Goal: Task Accomplishment & Management: Use online tool/utility

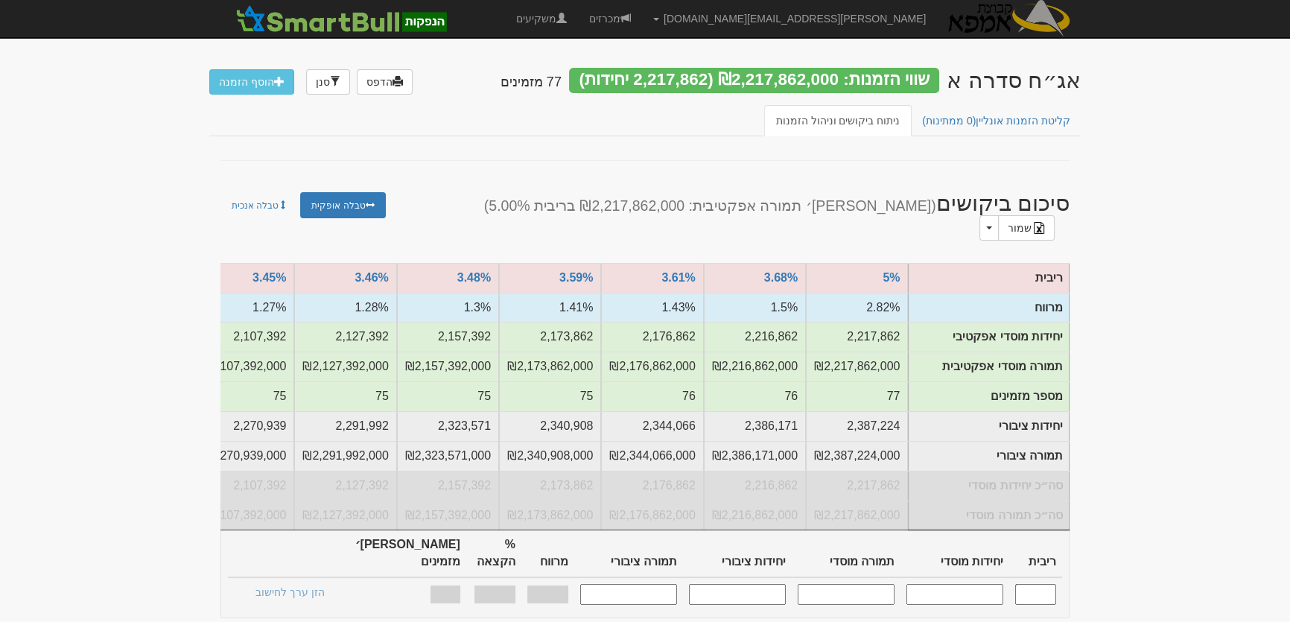
click at [1046, 584] on input "text" at bounding box center [1035, 594] width 41 height 20
type input "3.320"
type input "1,746,682"
type input "1,746,682,000"
type input "1,891,245"
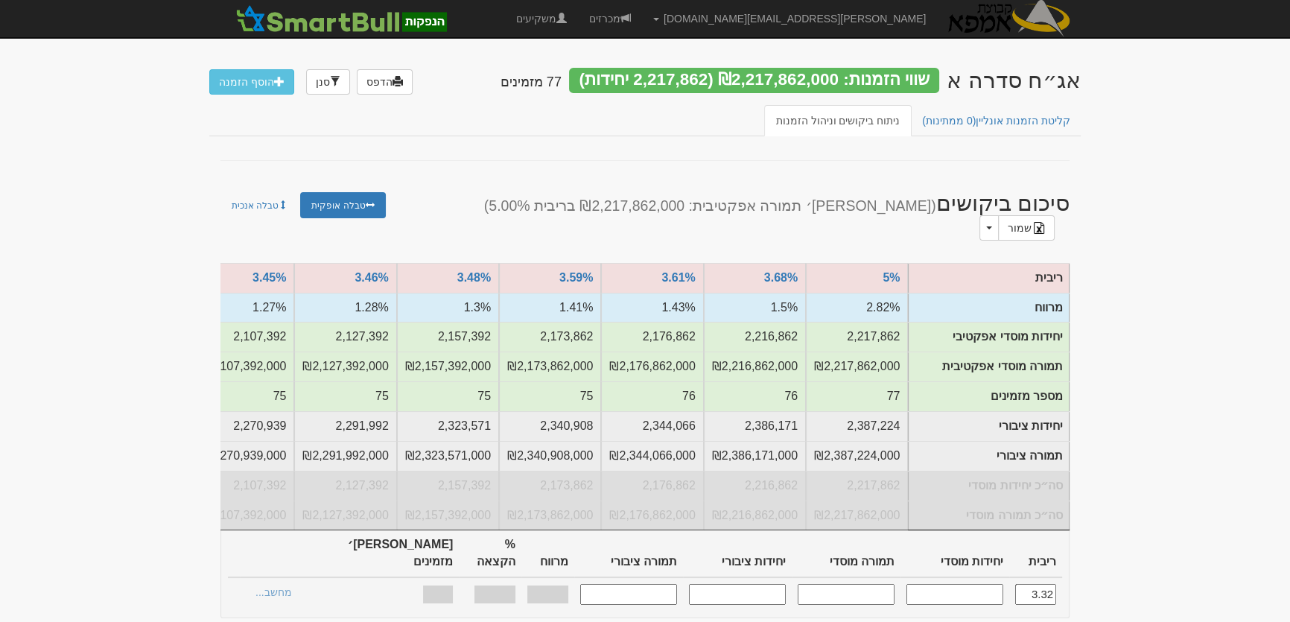
type input "1,891,245,000"
type input "1.140%"
type input "100%"
type input "67"
type input "3.320"
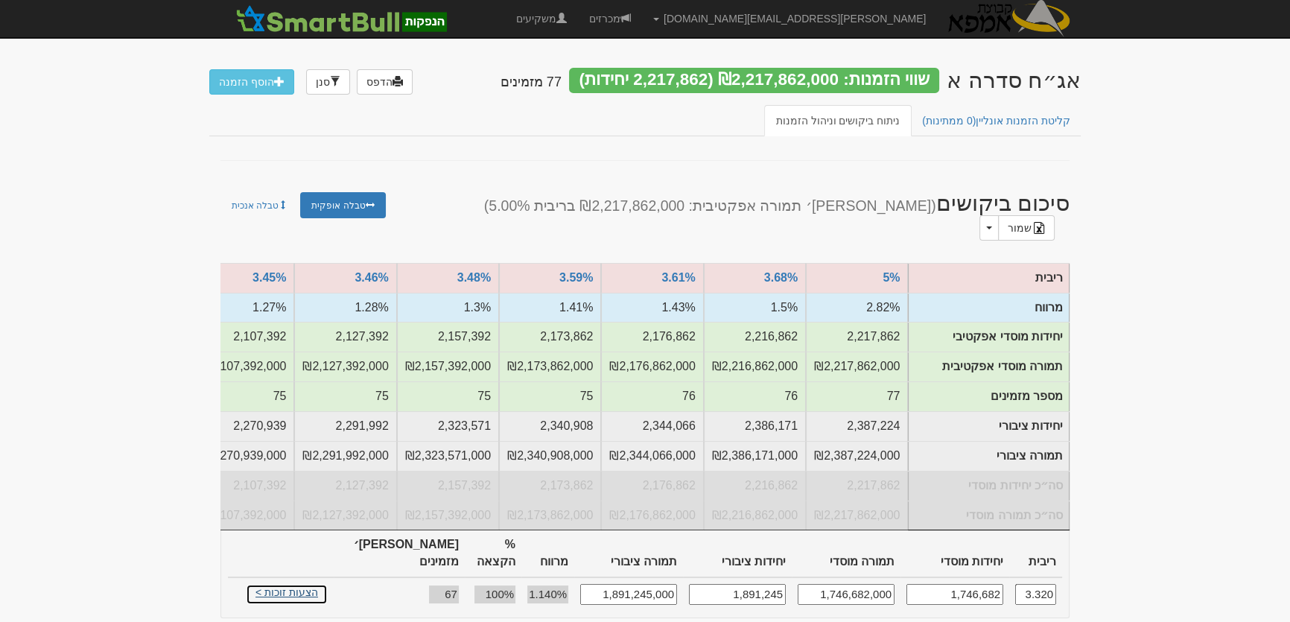
click at [299, 584] on link "הצעות זוכות >" at bounding box center [287, 594] width 82 height 21
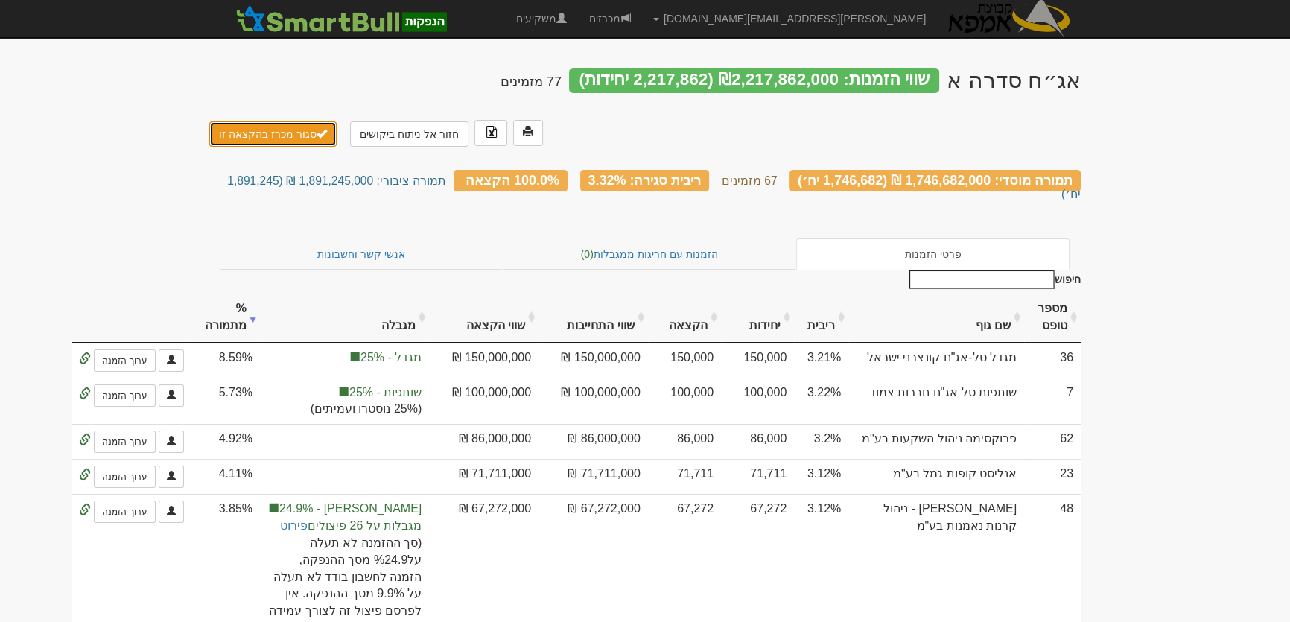
click at [288, 131] on button "סגור מכרז בהקצאה זו" at bounding box center [272, 133] width 127 height 25
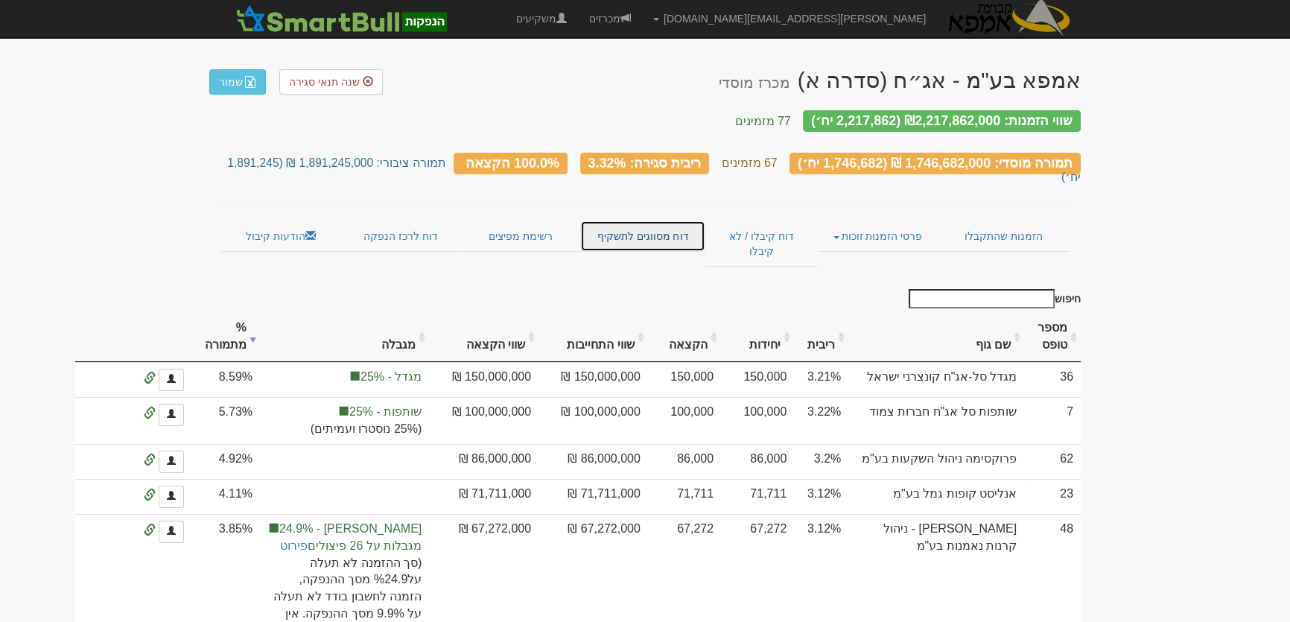
click at [635, 220] on link "דוח מסווגים לתשקיף" at bounding box center [642, 235] width 124 height 31
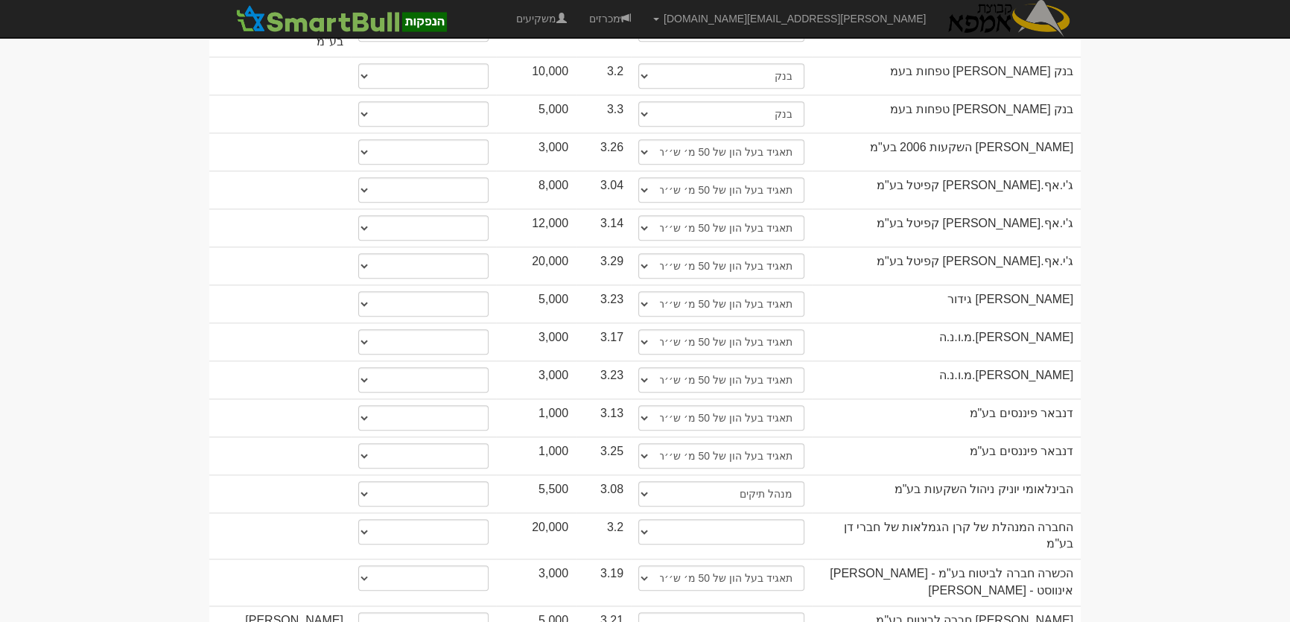
scroll to position [1828, 0]
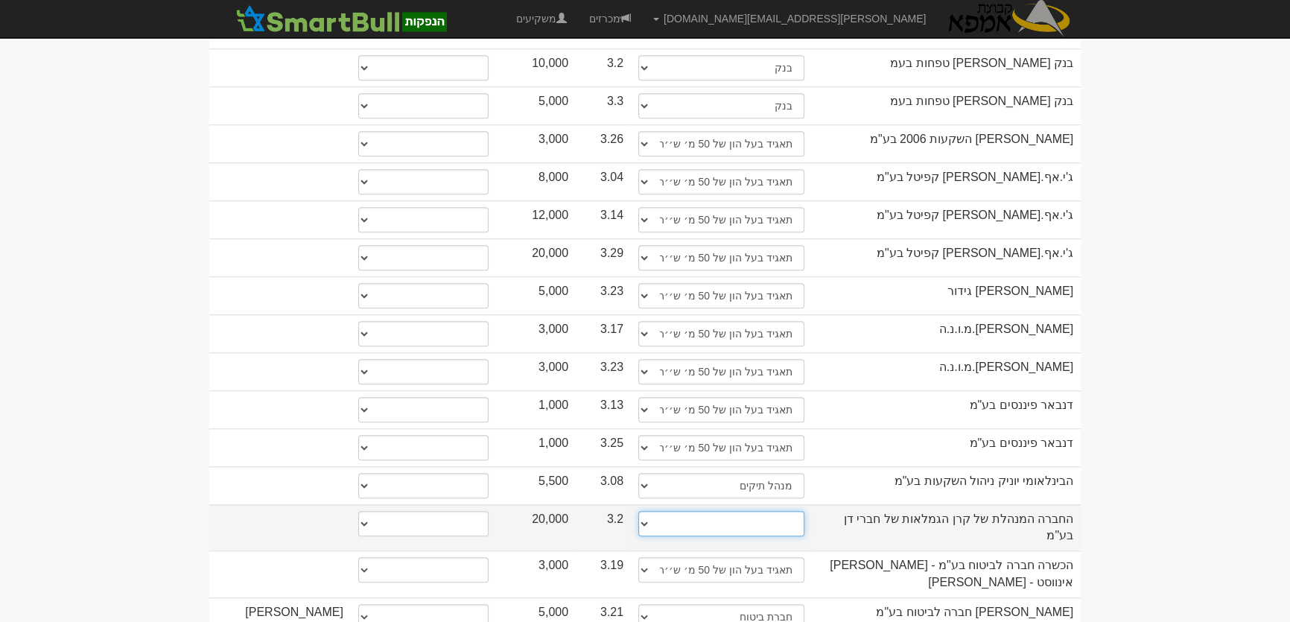
click at [789, 511] on select "תאגיד מסווג חתם / מפיץ חברת ביטוח תאגיד בעל הון של 50 מ׳ ש׳׳ח קופת גמל / קרן פנ…" at bounding box center [721, 523] width 166 height 25
select select "קופת גמל / קרן פנסיה"
click at [638, 511] on select "תאגיד מסווג חתם / מפיץ חברת ביטוח תאגיד בעל הון של 50 מ׳ ש׳׳ח קופת גמל / קרן פנ…" at bounding box center [721, 523] width 166 height 25
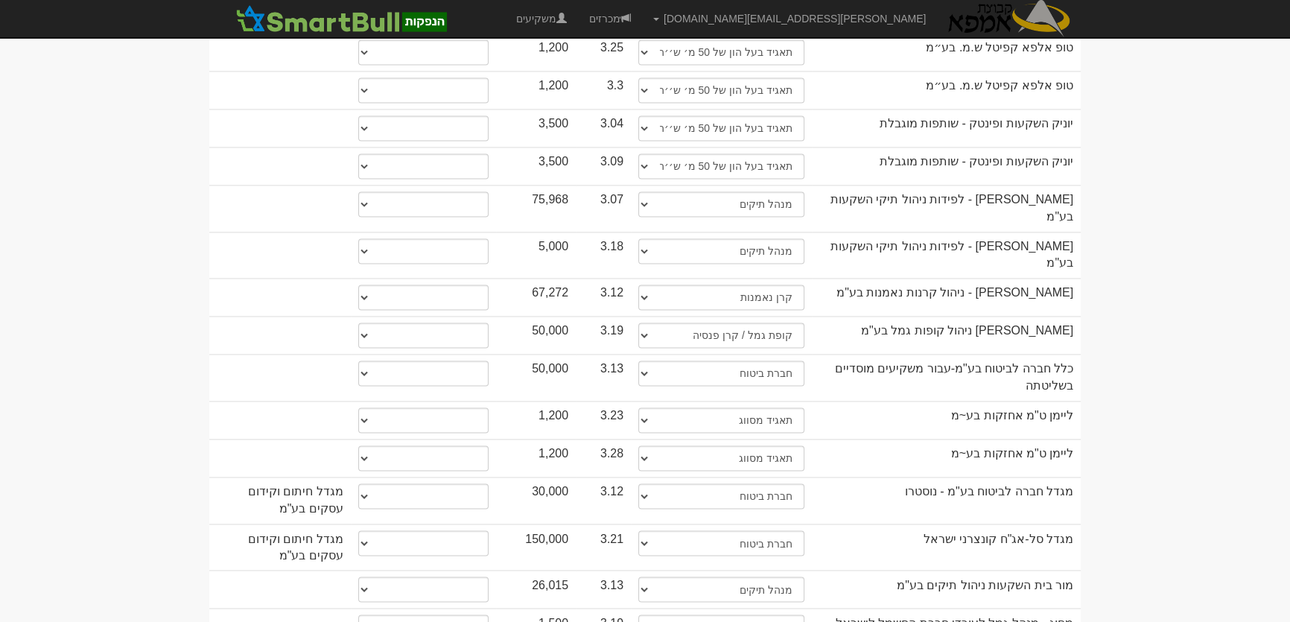
scroll to position [3046, 0]
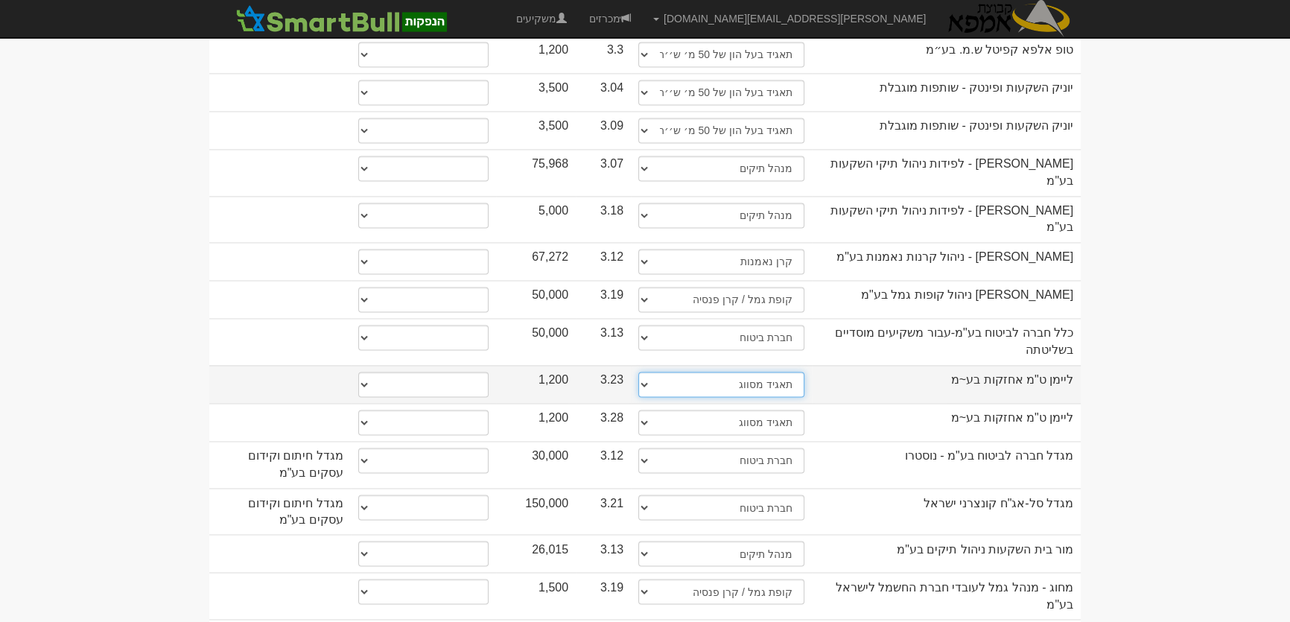
click at [791, 372] on select "תאגיד מסווג חתם / מפיץ חברת ביטוח תאגיד בעל הון של 50 מ׳ ש׳׳ח קופת גמל / קרן פנ…" at bounding box center [721, 384] width 166 height 25
select select "תאגיד בעל הון של 50 מ׳ ש׳׳ח"
click at [638, 372] on select "תאגיד מסווג חתם / מפיץ חברת ביטוח תאגיד בעל הון של 50 מ׳ ש׳׳ח קופת גמל / קרן פנ…" at bounding box center [721, 384] width 166 height 25
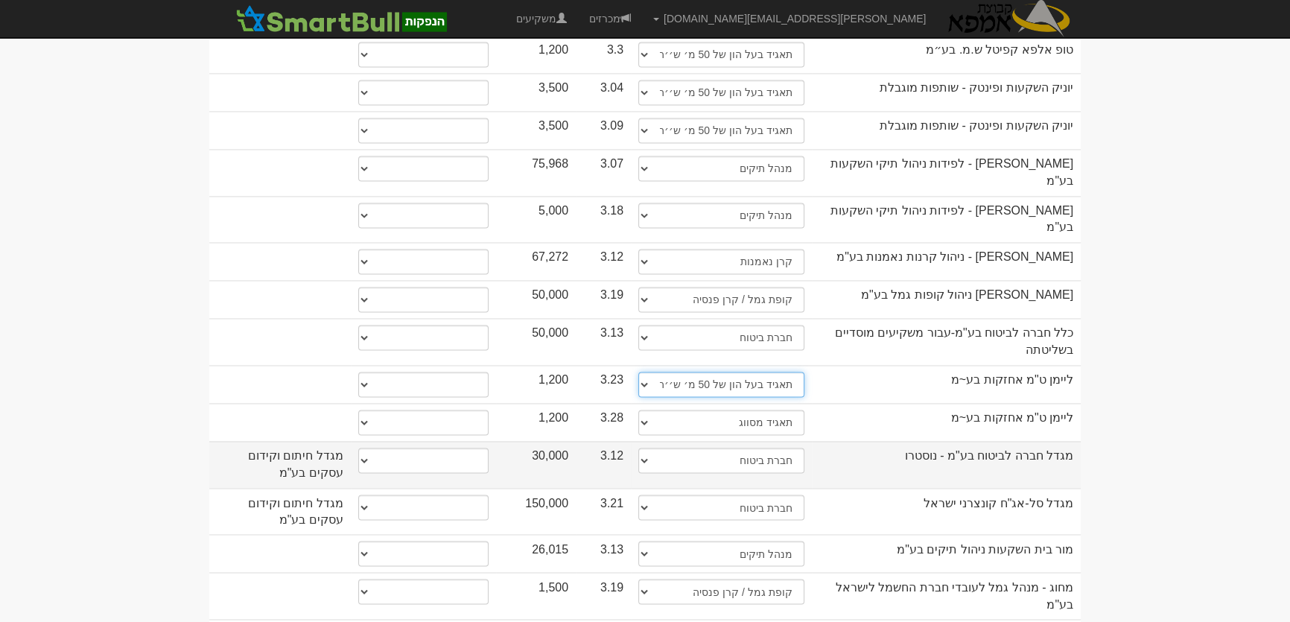
select select "תאגיד בעל הון של 50 מ׳ ש׳׳ח"
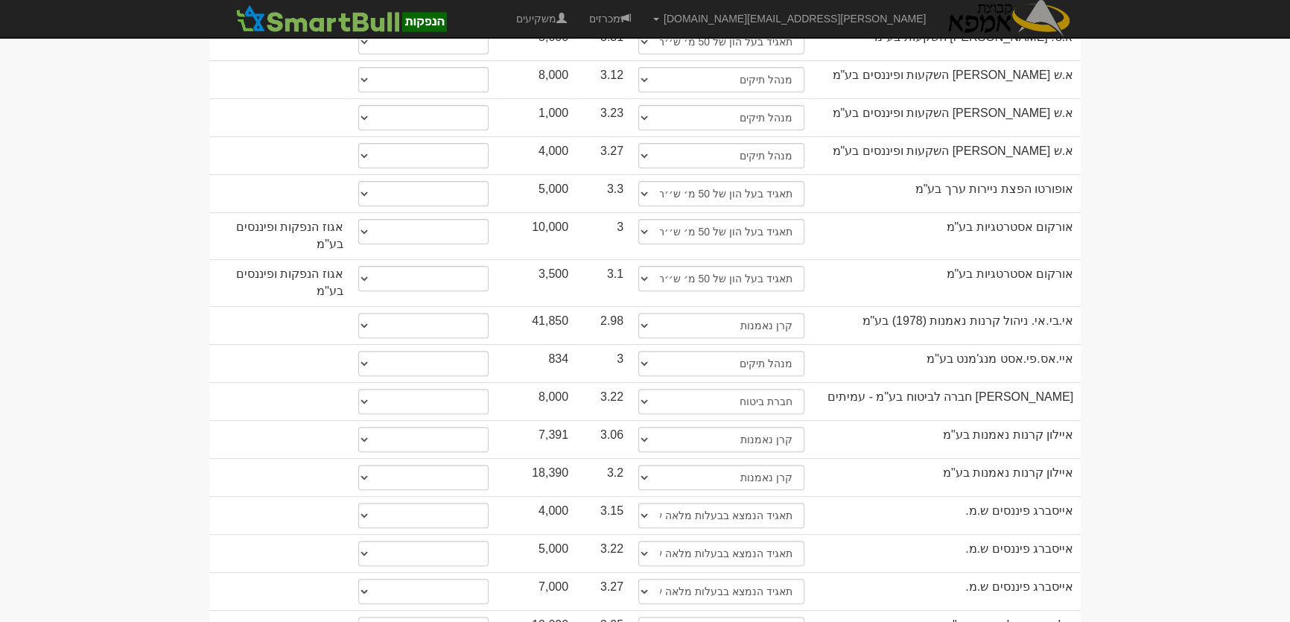
scroll to position [0, 0]
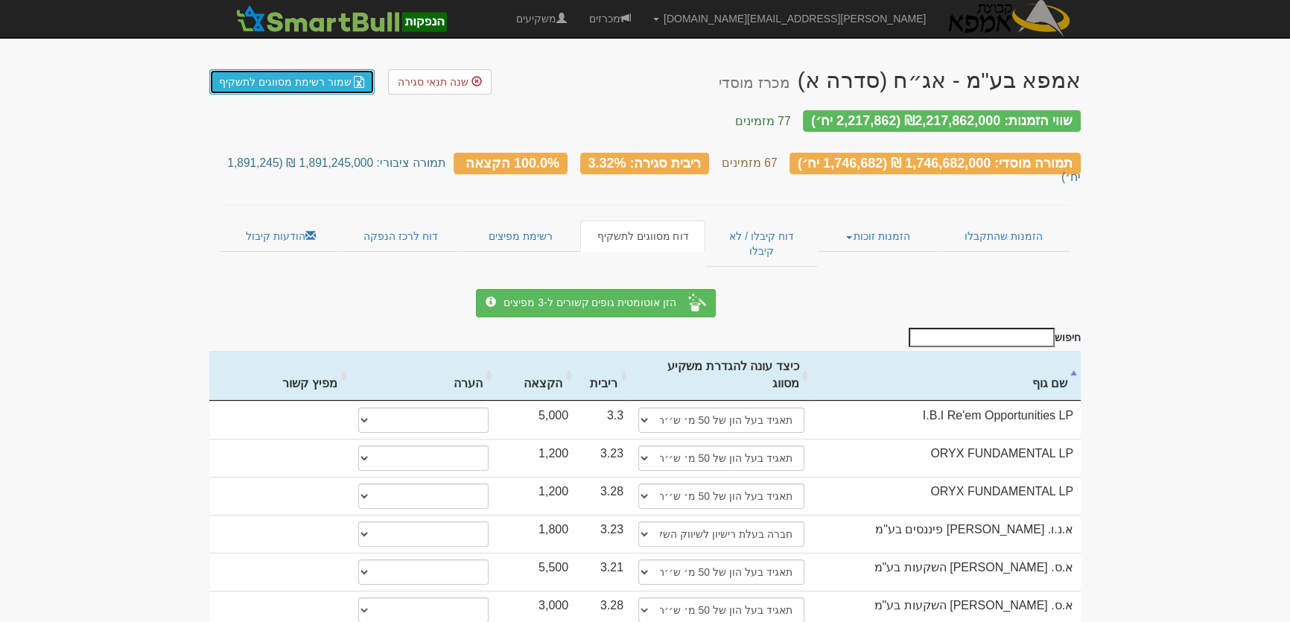
click at [284, 80] on link "שמור רשימת מסווגים לתשקיף" at bounding box center [291, 81] width 165 height 25
click at [510, 220] on link "רשימת מפיצים" at bounding box center [520, 235] width 119 height 31
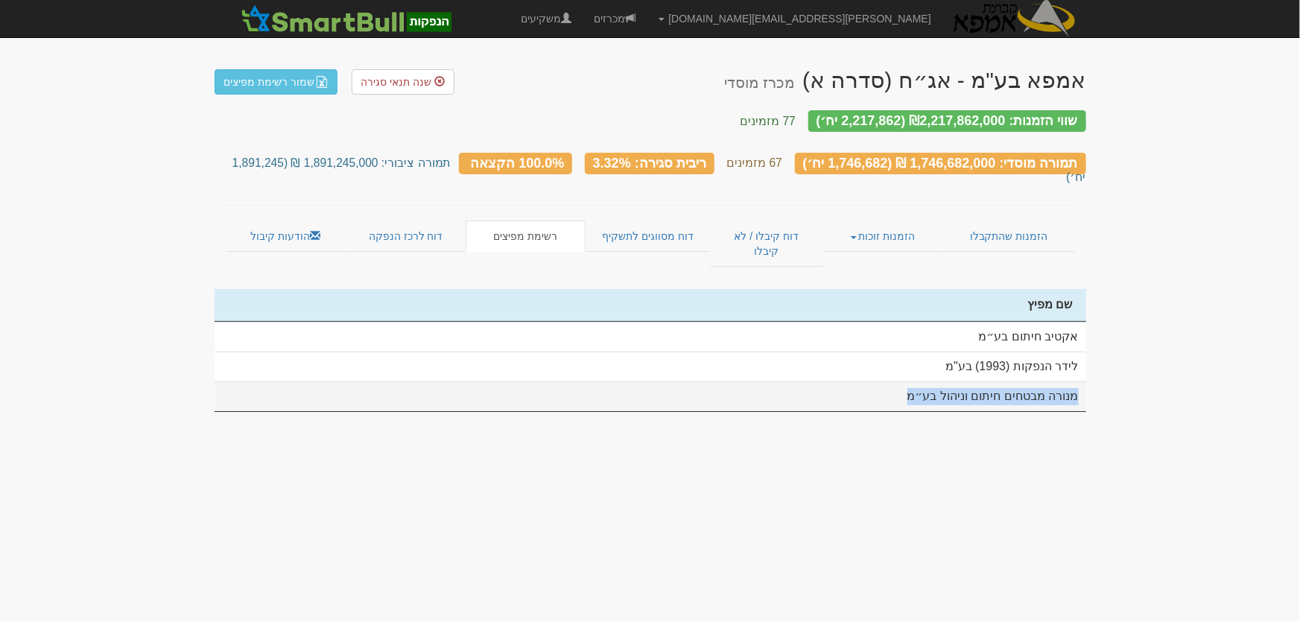
drag, startPoint x: 1078, startPoint y: 358, endPoint x: 911, endPoint y: 364, distance: 167.7
click at [911, 381] on td "מנורה מבטחים חיתום וניהול בע״מ" at bounding box center [650, 396] width 871 height 30
copy td "מנורה מבטחים חיתום וניהול בע״מ"
